Goal: Task Accomplishment & Management: Manage account settings

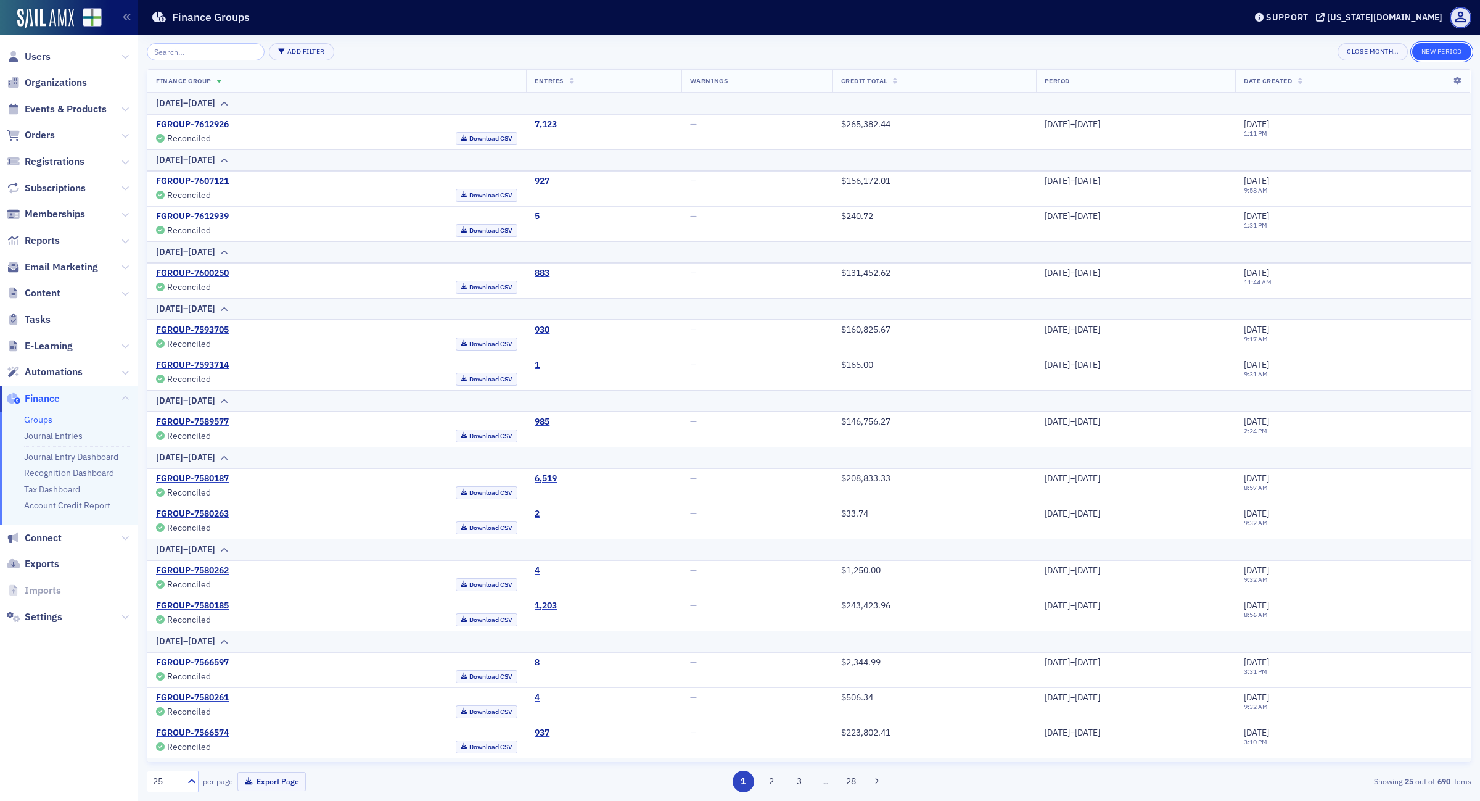
click at [1437, 50] on button "New Period" at bounding box center [1442, 51] width 59 height 17
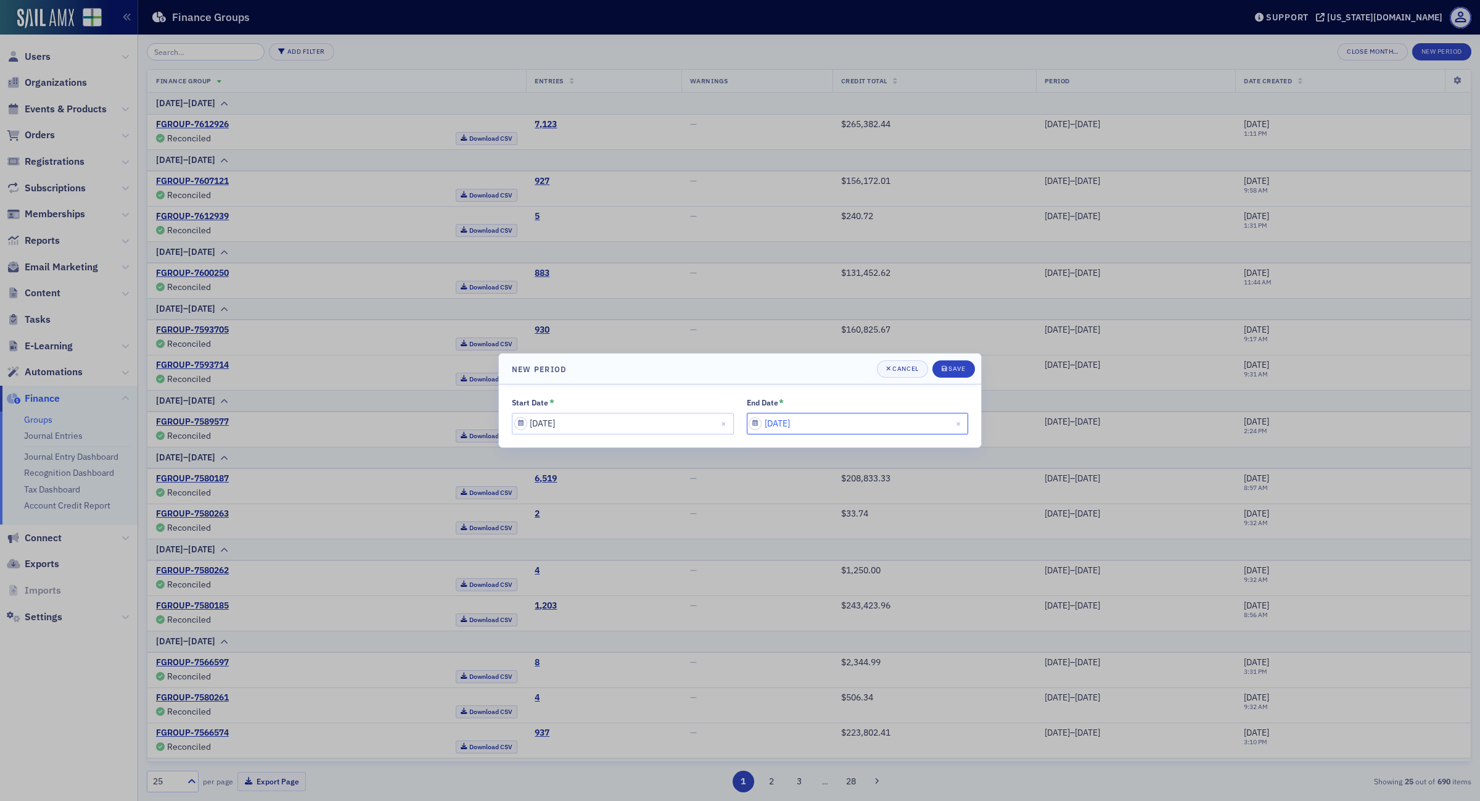
click at [864, 424] on input "[DATE]" at bounding box center [858, 424] width 222 height 22
select select "8"
select select "2025"
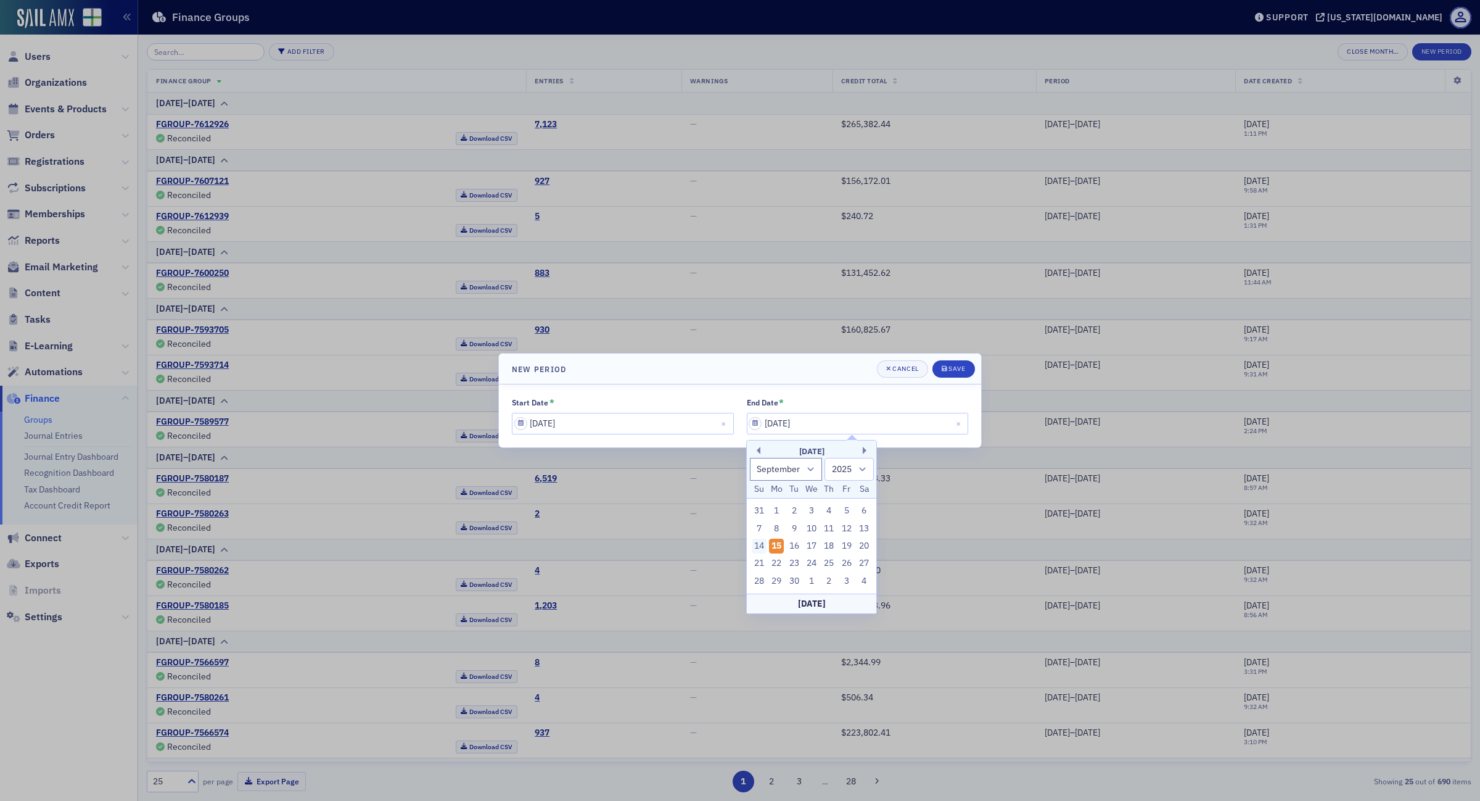
click at [756, 547] on div "14" at bounding box center [759, 546] width 15 height 15
type input "[DATE]"
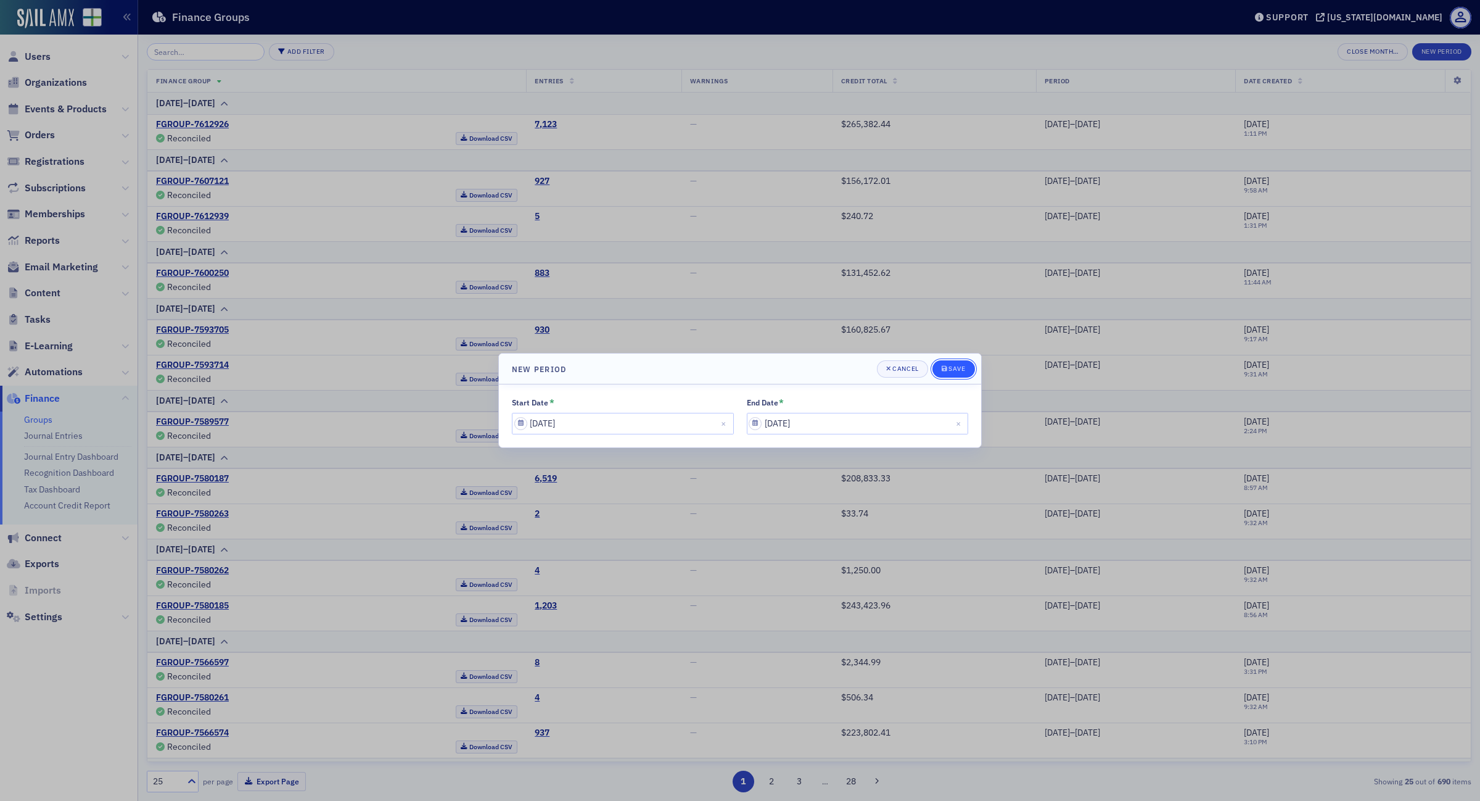
click at [952, 369] on div "Save" at bounding box center [957, 368] width 17 height 7
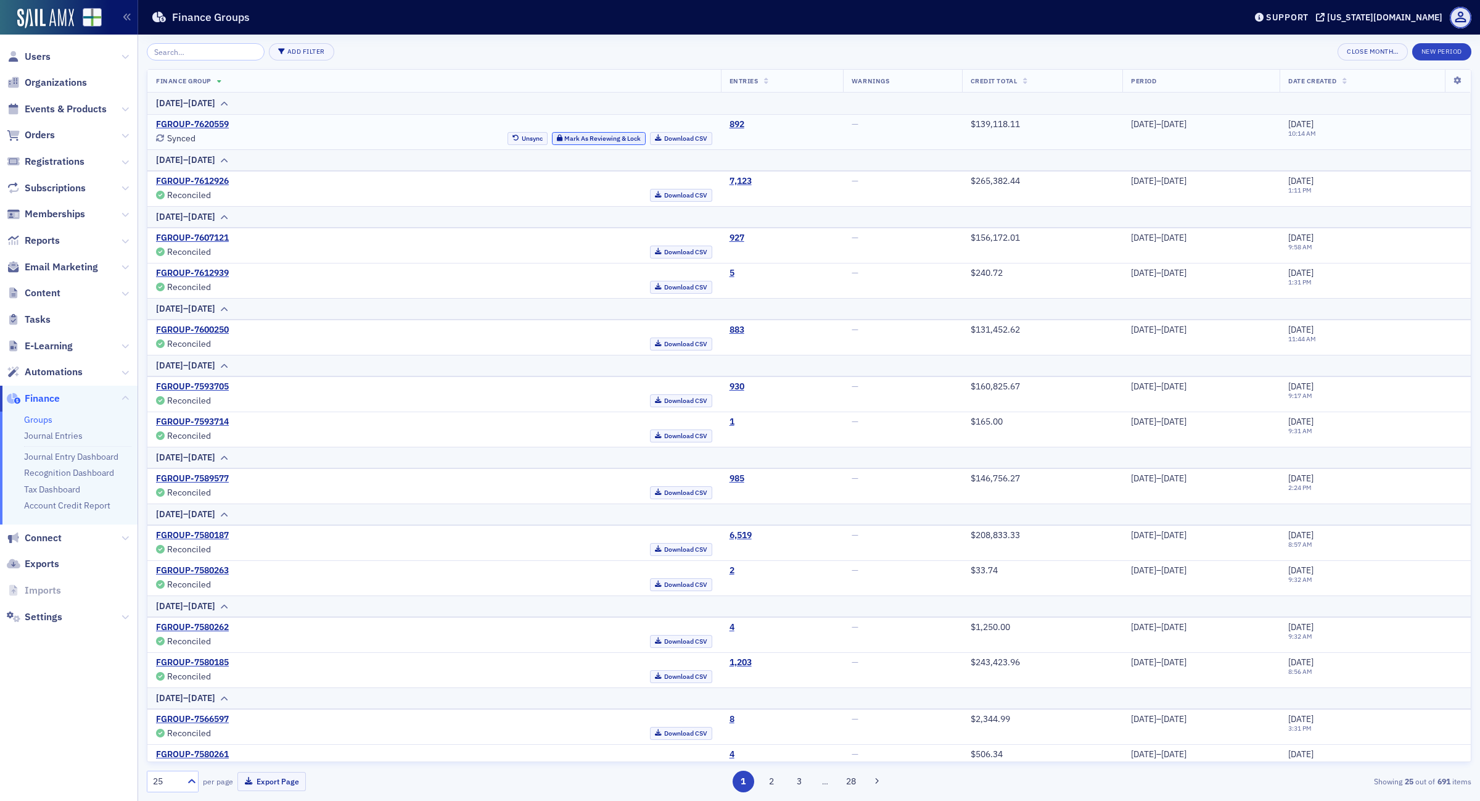
click at [577, 136] on button "Mark As Reviewing & Lock" at bounding box center [599, 138] width 94 height 13
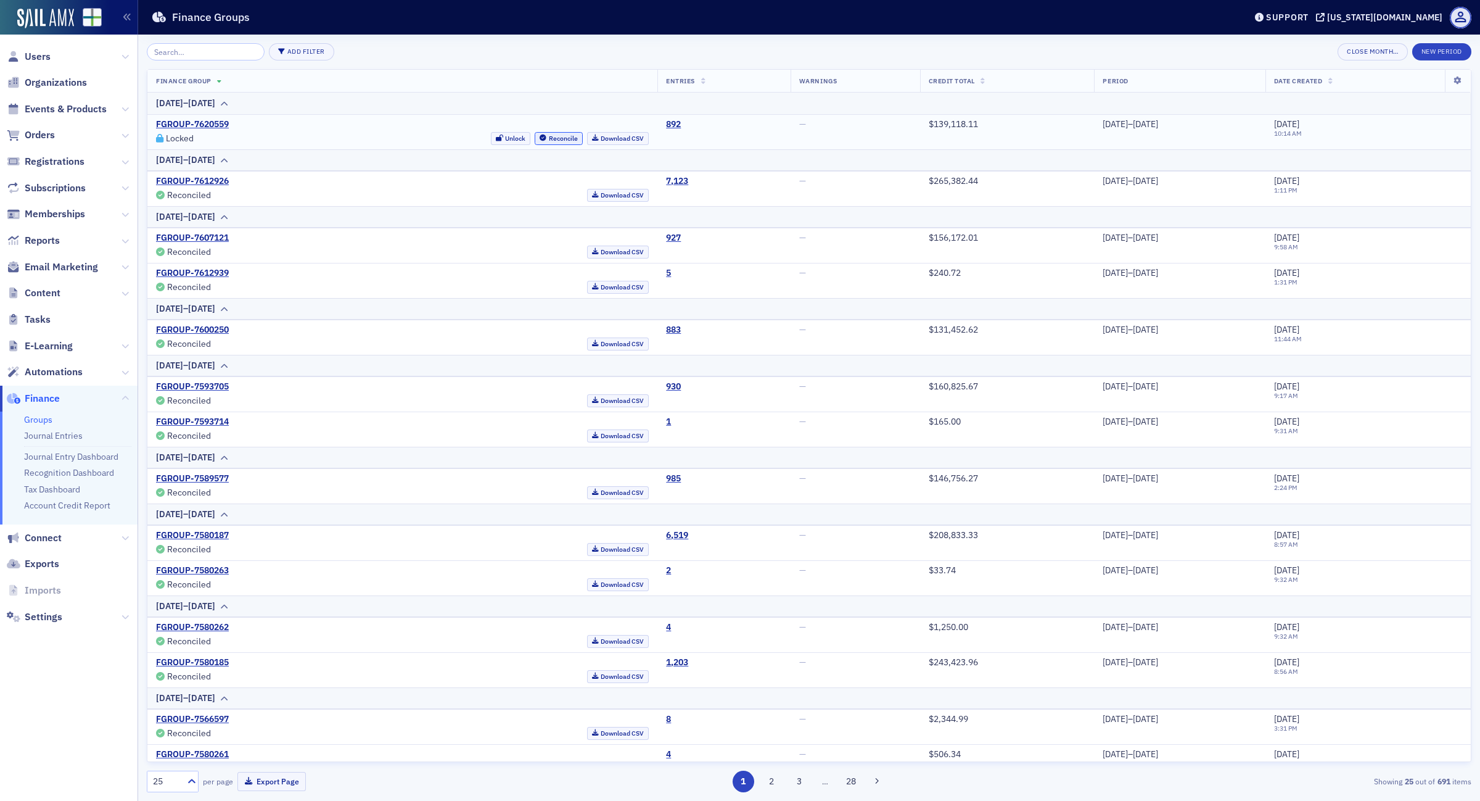
click at [535, 140] on button "Reconcile" at bounding box center [559, 138] width 48 height 13
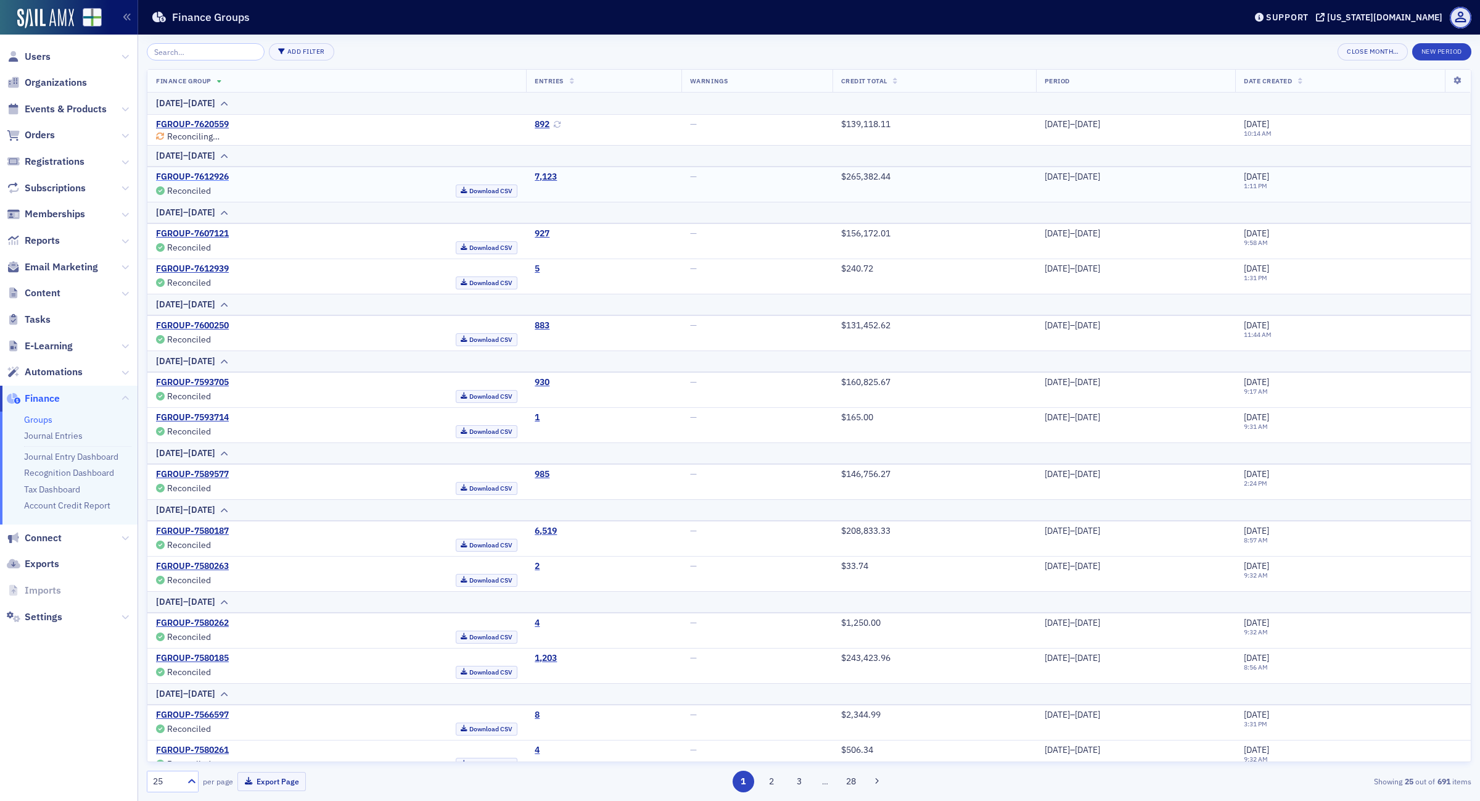
click at [214, 182] on link "FGROUP-7612926" at bounding box center [192, 176] width 73 height 11
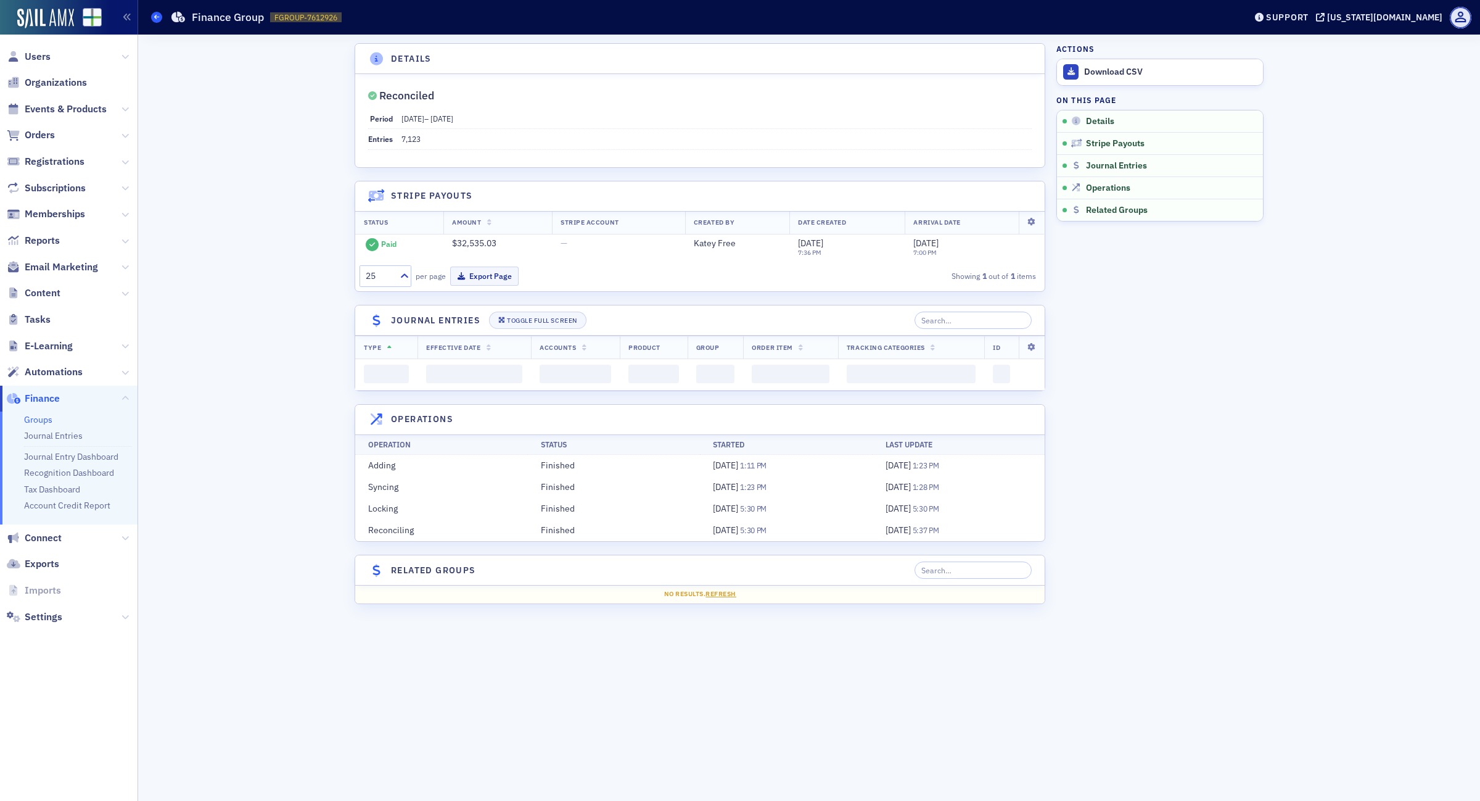
click at [152, 15] on span at bounding box center [156, 17] width 11 height 11
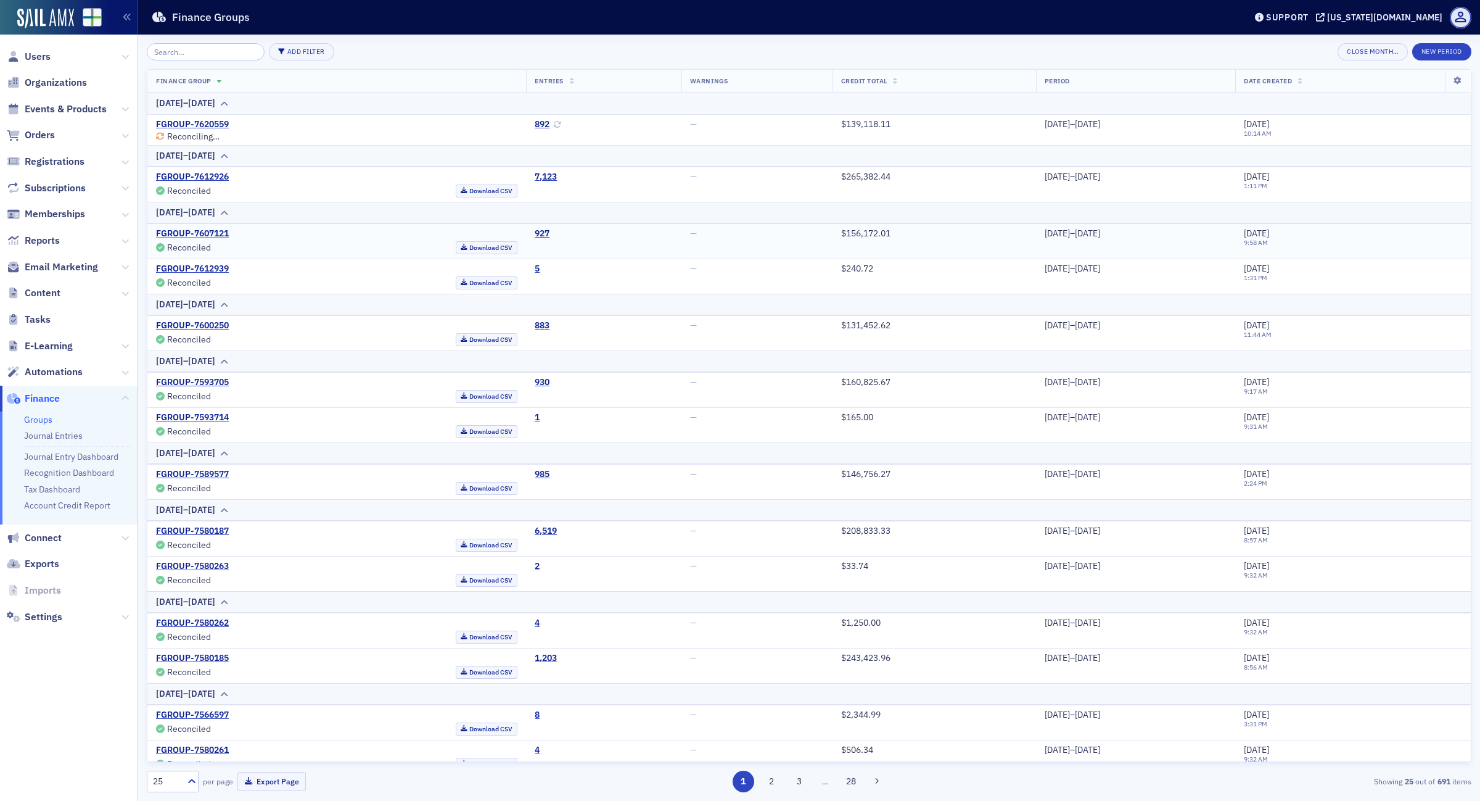
click at [211, 233] on link "FGROUP-7607121" at bounding box center [192, 233] width 73 height 11
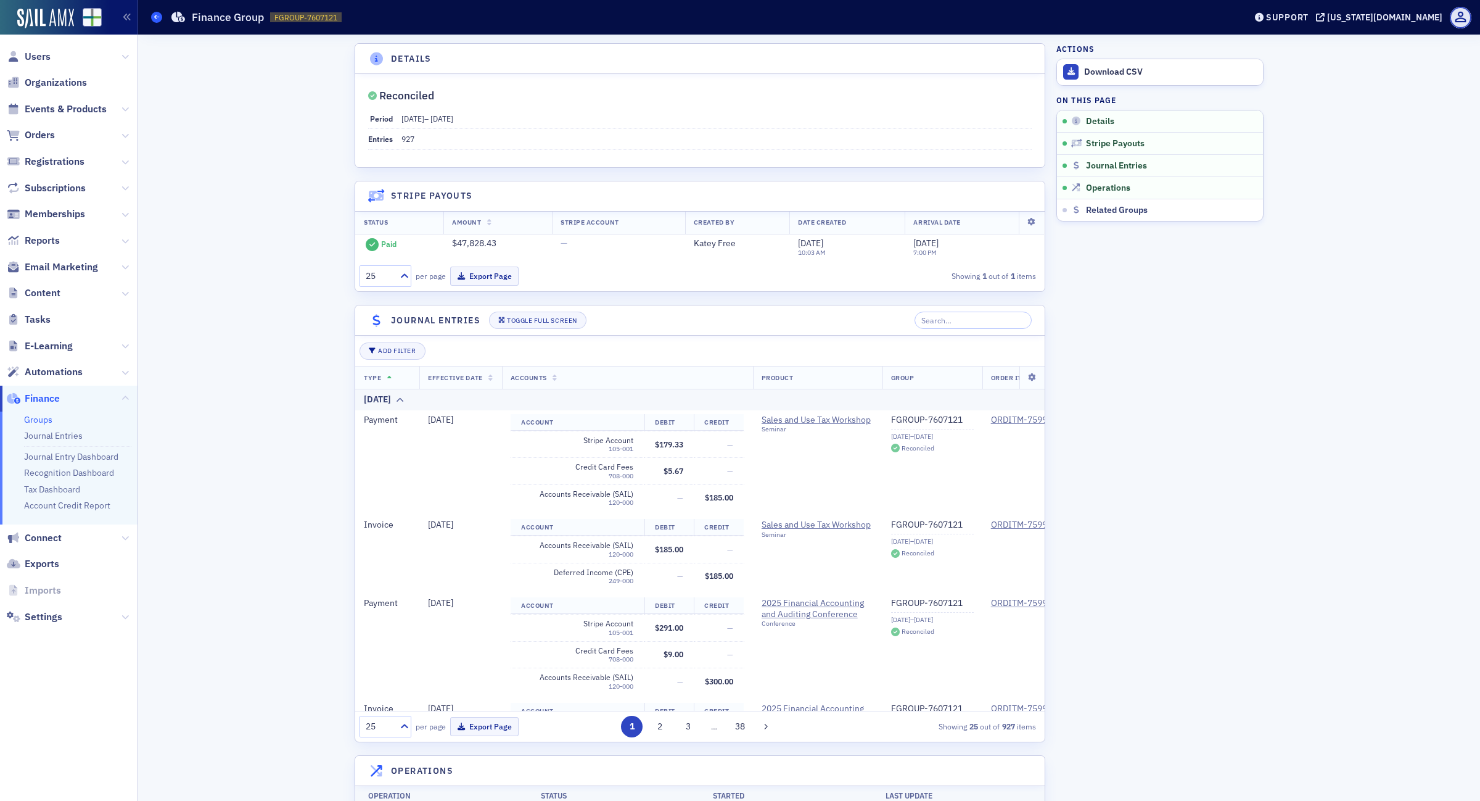
click at [156, 17] on icon at bounding box center [156, 17] width 5 height 6
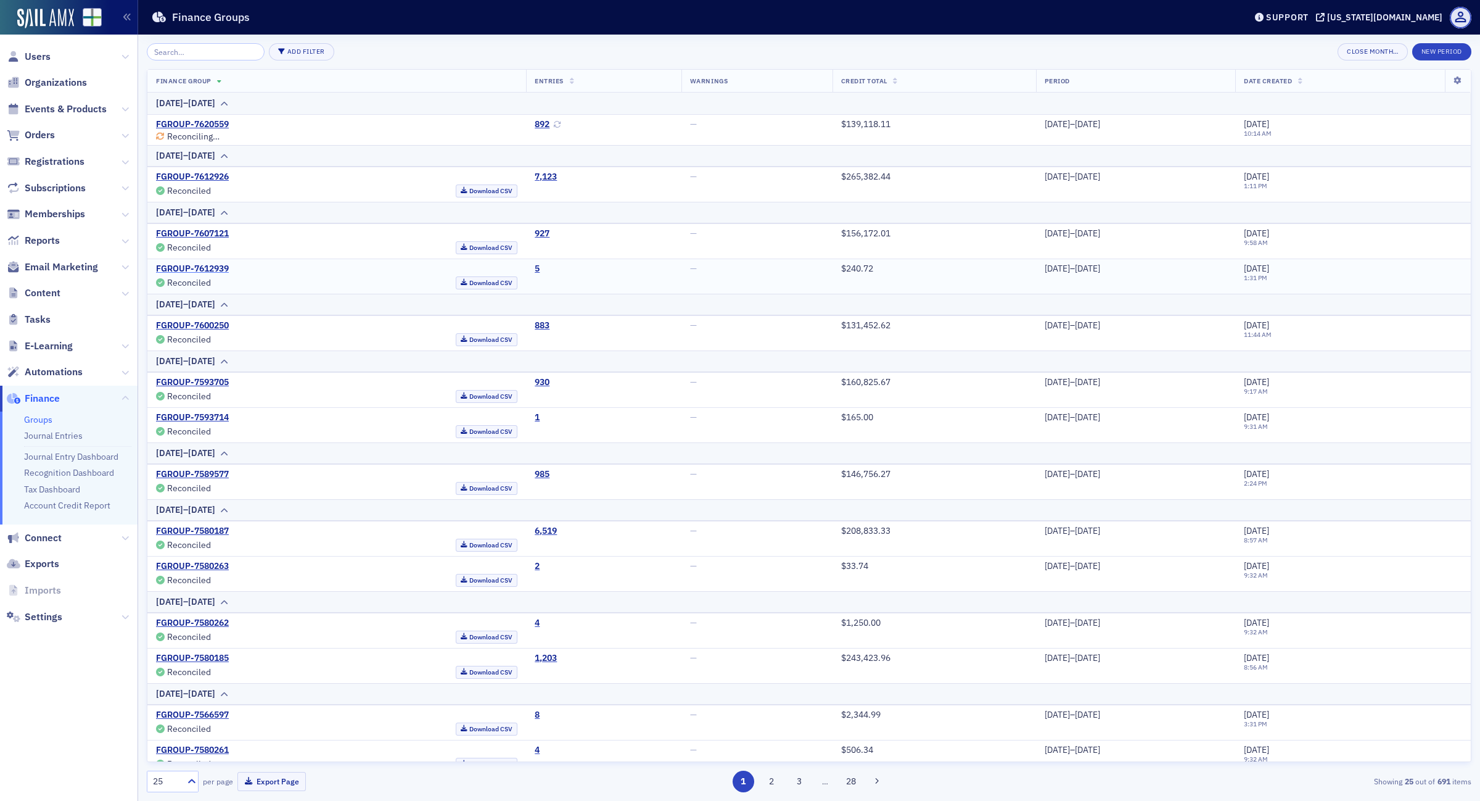
click at [200, 268] on link "FGROUP-7612939" at bounding box center [192, 268] width 73 height 11
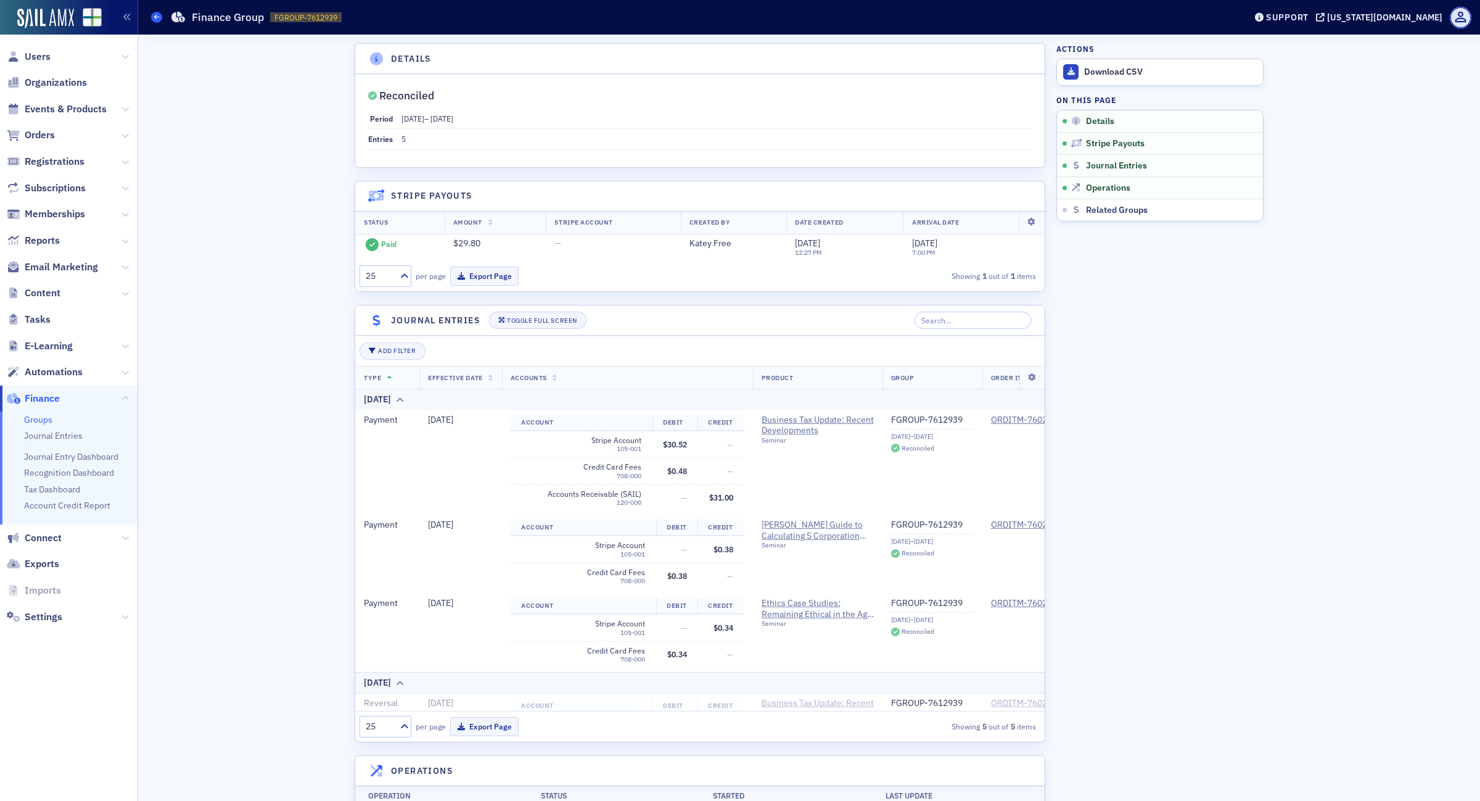
click at [154, 16] on icon at bounding box center [156, 17] width 5 height 6
